Goal: Navigation & Orientation: Find specific page/section

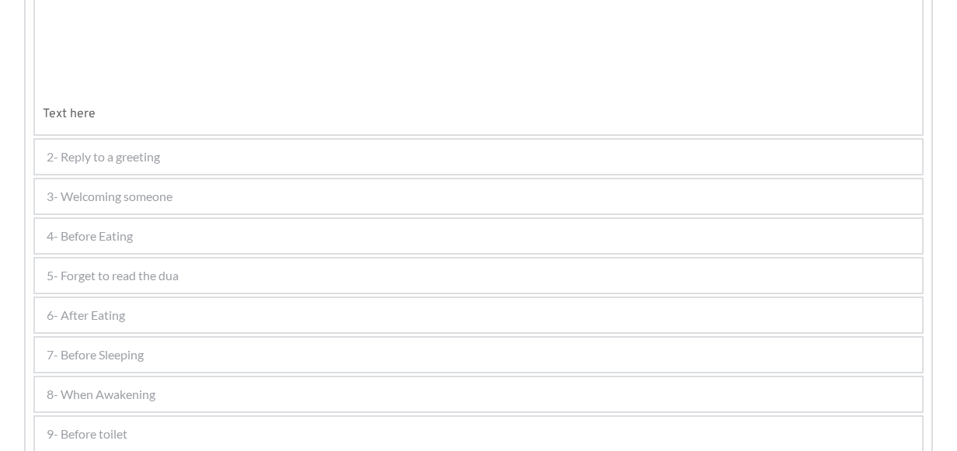
scroll to position [498, 0]
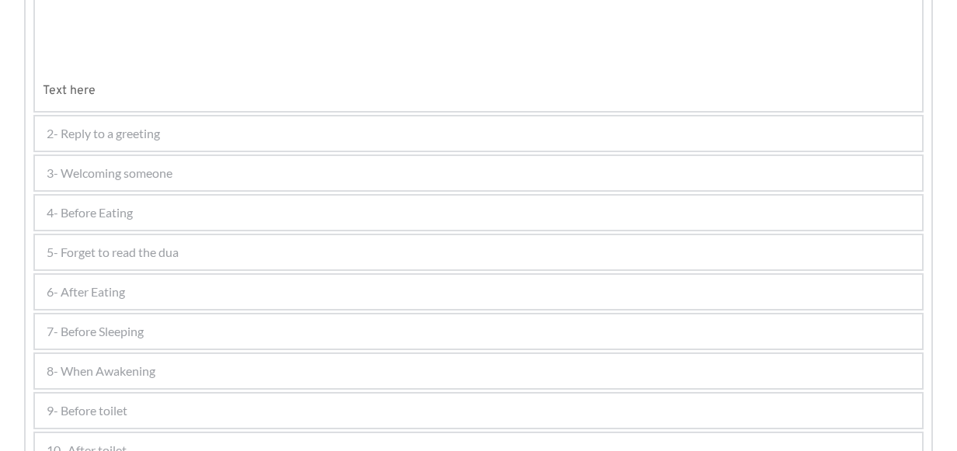
click at [155, 300] on div "6- After Eating" at bounding box center [478, 292] width 887 height 34
click at [127, 329] on span "7- Before Sleeping" at bounding box center [95, 331] width 97 height 19
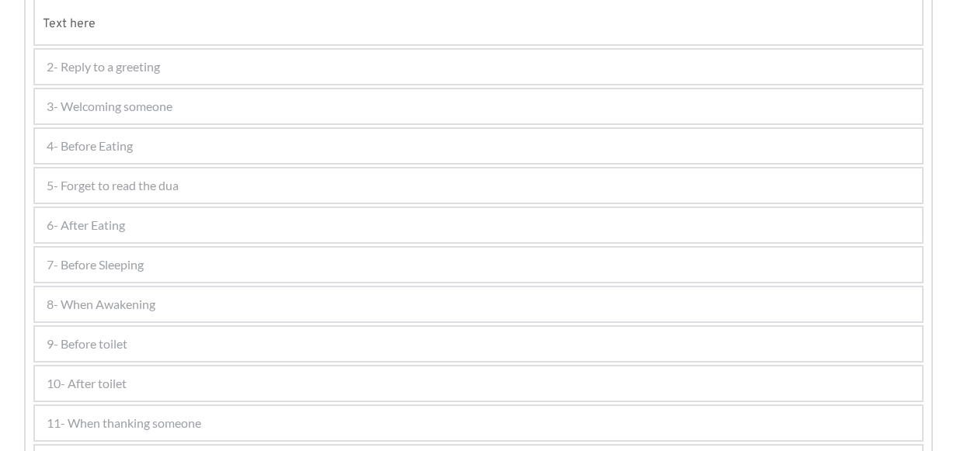
scroll to position [575, 0]
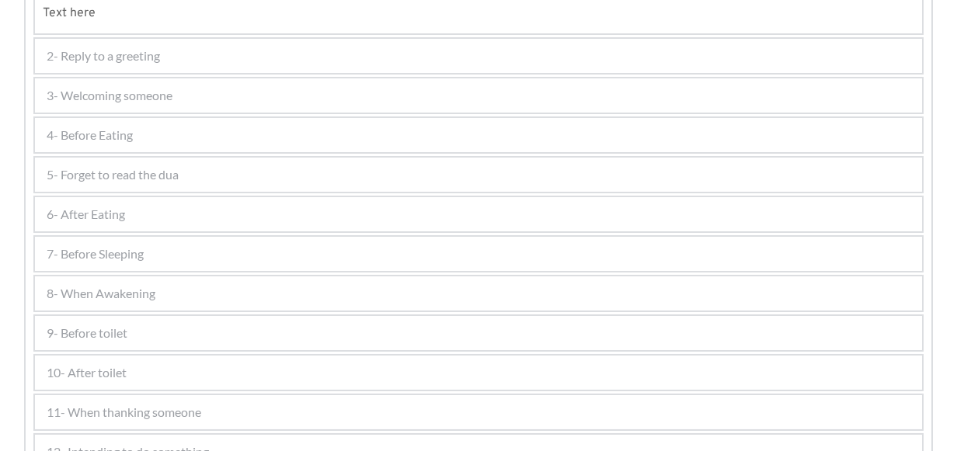
click at [126, 324] on span "9- Before toilet" at bounding box center [87, 333] width 81 height 19
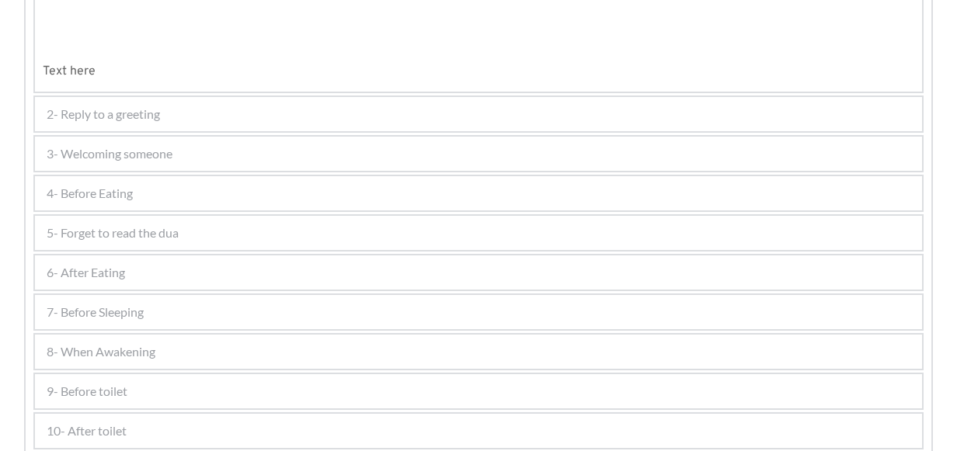
scroll to position [544, 0]
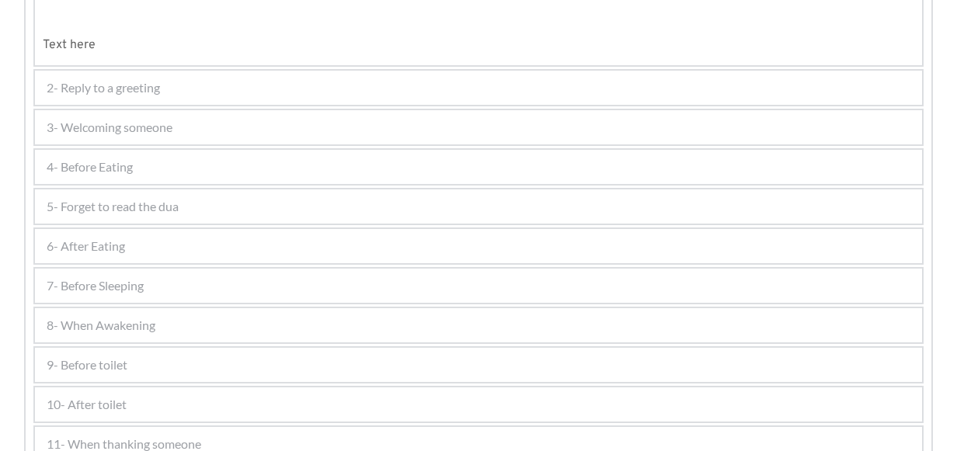
click at [109, 290] on span "7- Before Sleeping" at bounding box center [95, 285] width 97 height 19
click at [134, 283] on span "7- Before Sleeping" at bounding box center [95, 285] width 97 height 19
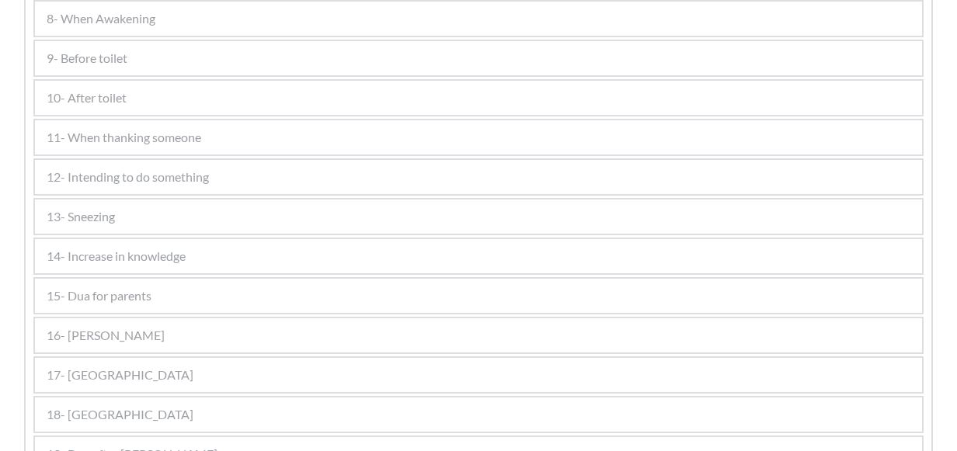
scroll to position [854, 0]
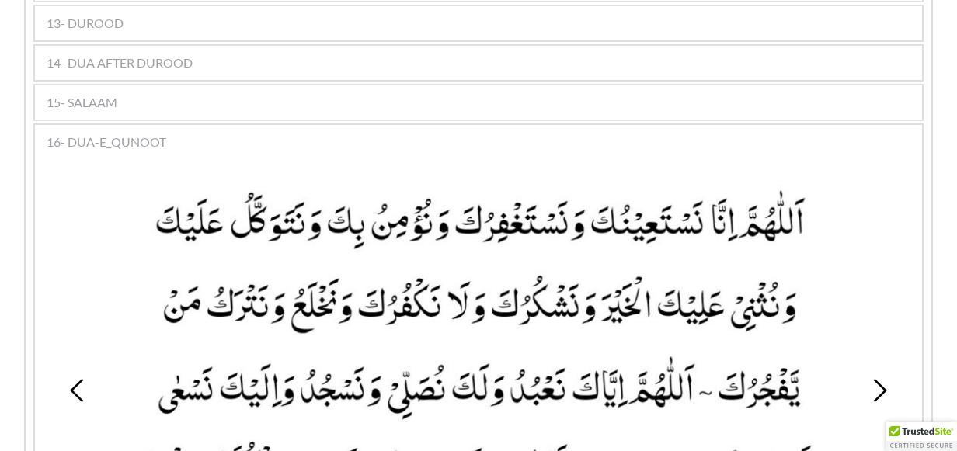
scroll to position [1479, 0]
